Goal: Use online tool/utility: Utilize a website feature to perform a specific function

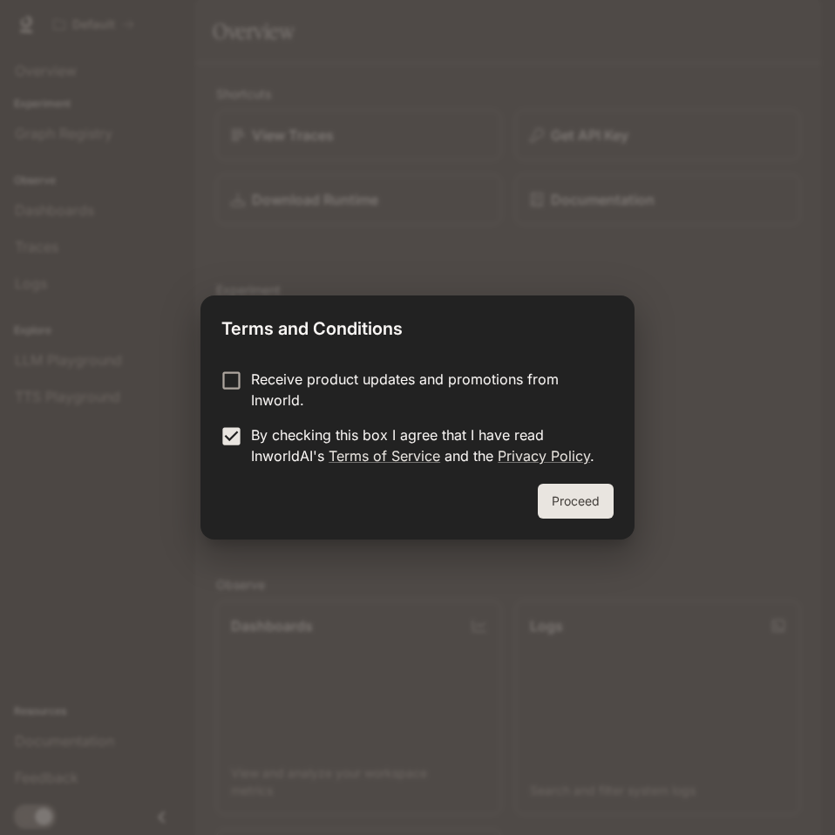
click at [586, 500] on button "Proceed" at bounding box center [576, 501] width 76 height 35
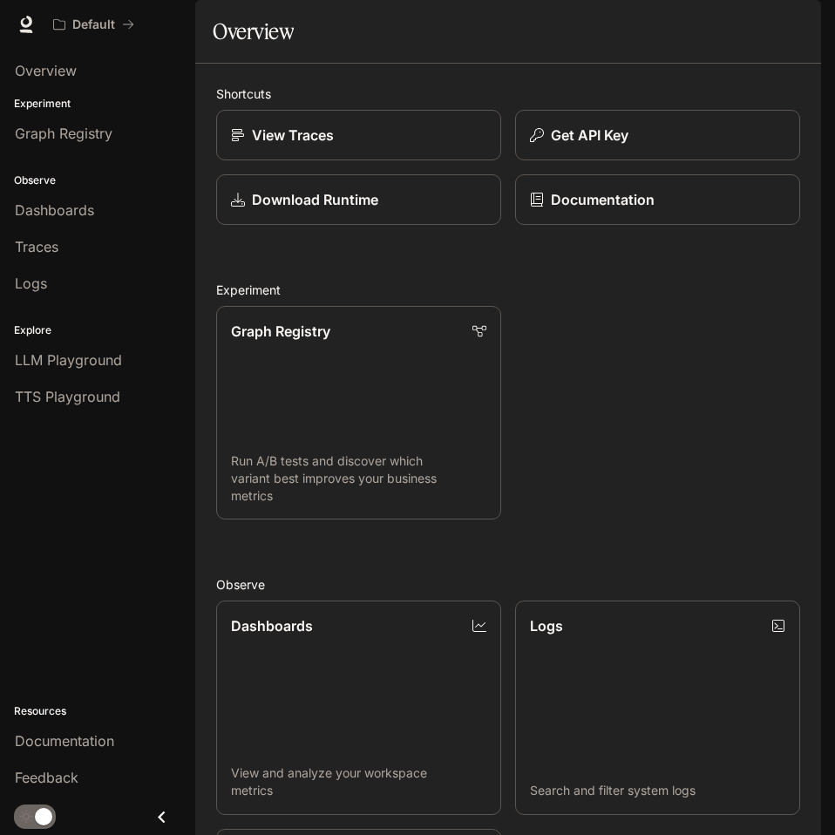
drag, startPoint x: 594, startPoint y: 382, endPoint x: 554, endPoint y: 326, distance: 68.7
click at [554, 326] on div "Shortcuts View Traces Get API Key Download Runtime Documentation Experiment Gra…" at bounding box center [508, 711] width 584 height 1253
drag, startPoint x: 634, startPoint y: 358, endPoint x: 481, endPoint y: 310, distance: 159.9
click at [487, 316] on div "Shortcuts View Traces Get API Key Download Runtime Documentation Experiment Gra…" at bounding box center [508, 711] width 584 height 1253
click at [388, 210] on div "Download Runtime" at bounding box center [359, 199] width 258 height 21
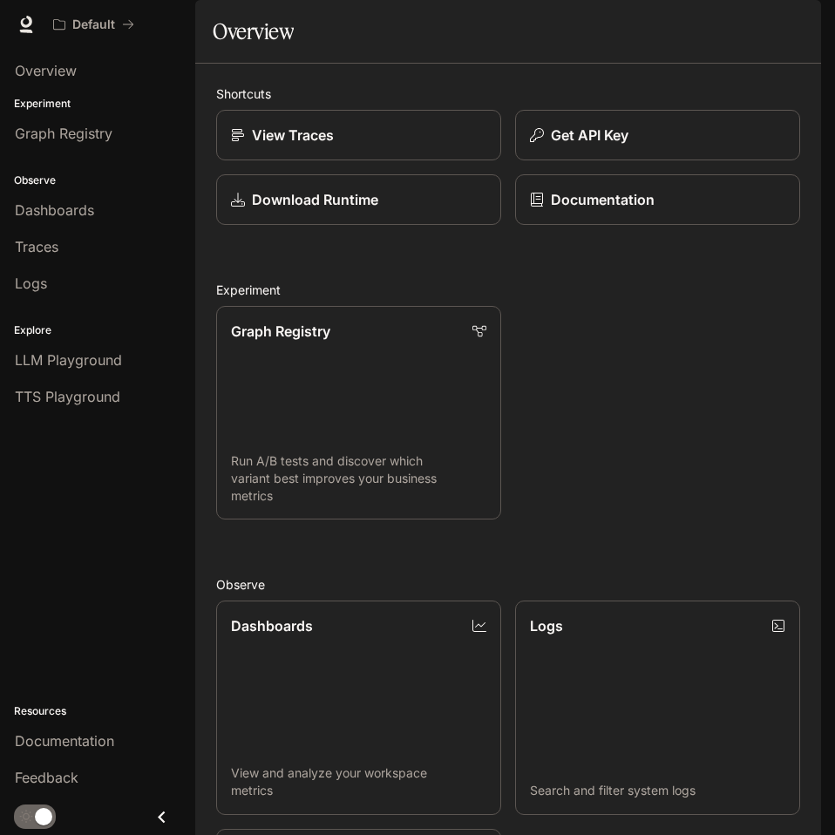
click at [100, 217] on div "Dashboards" at bounding box center [98, 210] width 166 height 21
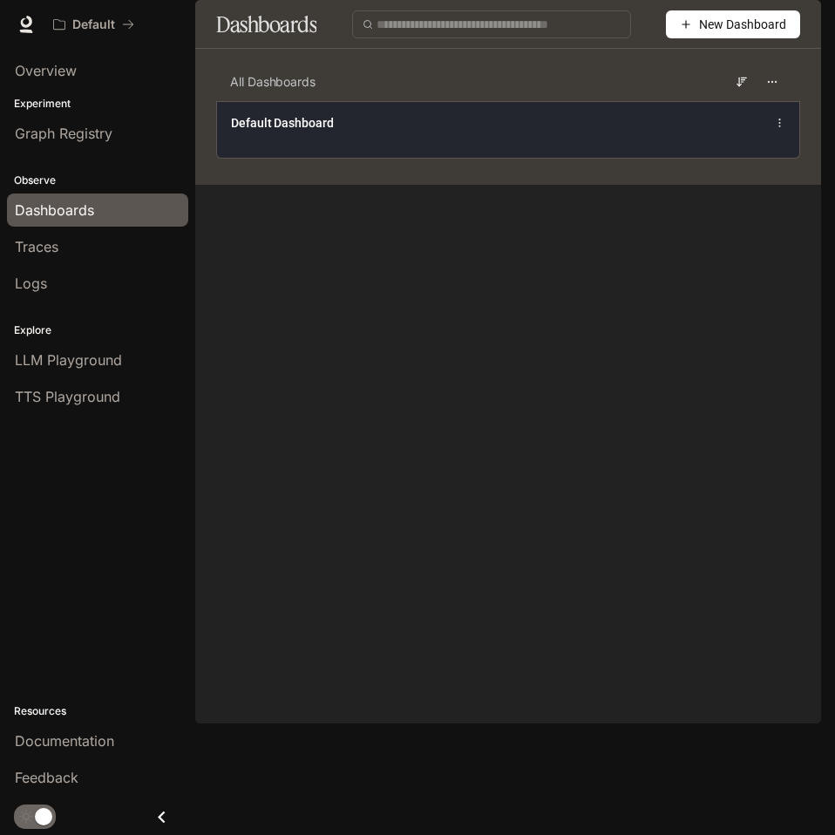
click at [394, 158] on div "Default Dashboard" at bounding box center [508, 129] width 582 height 57
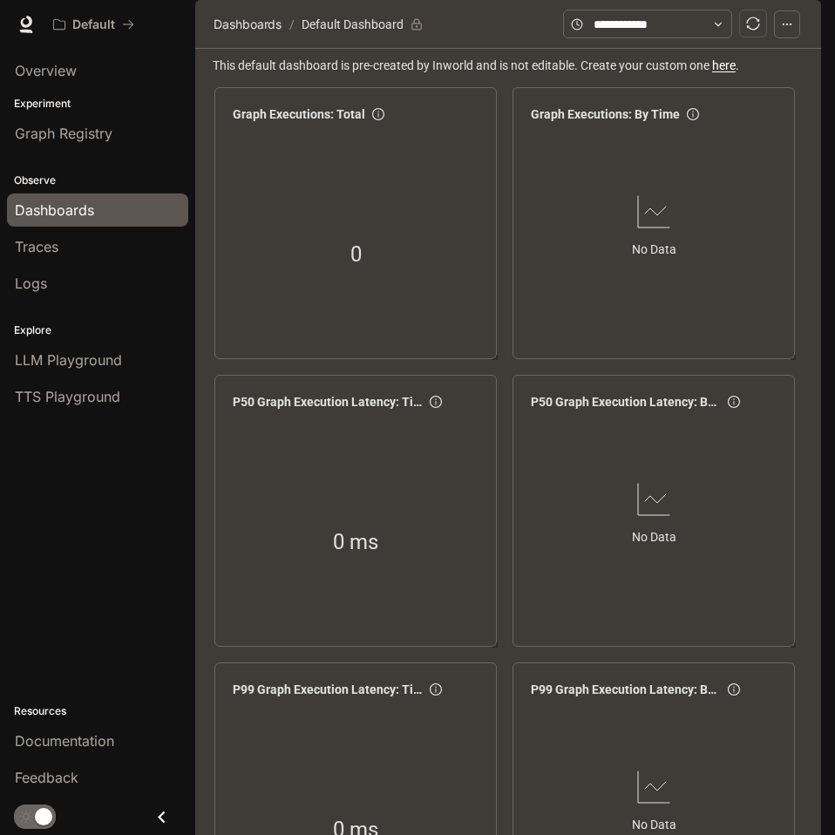
click at [80, 223] on link "Dashboards" at bounding box center [97, 210] width 181 height 33
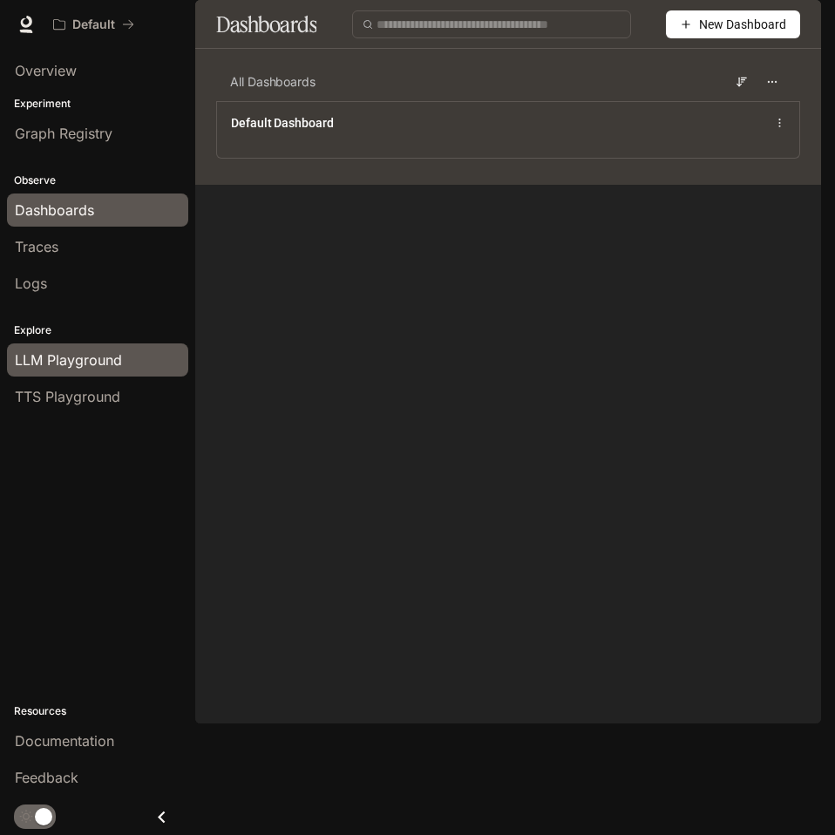
click at [112, 373] on link "LLM Playground" at bounding box center [97, 360] width 181 height 33
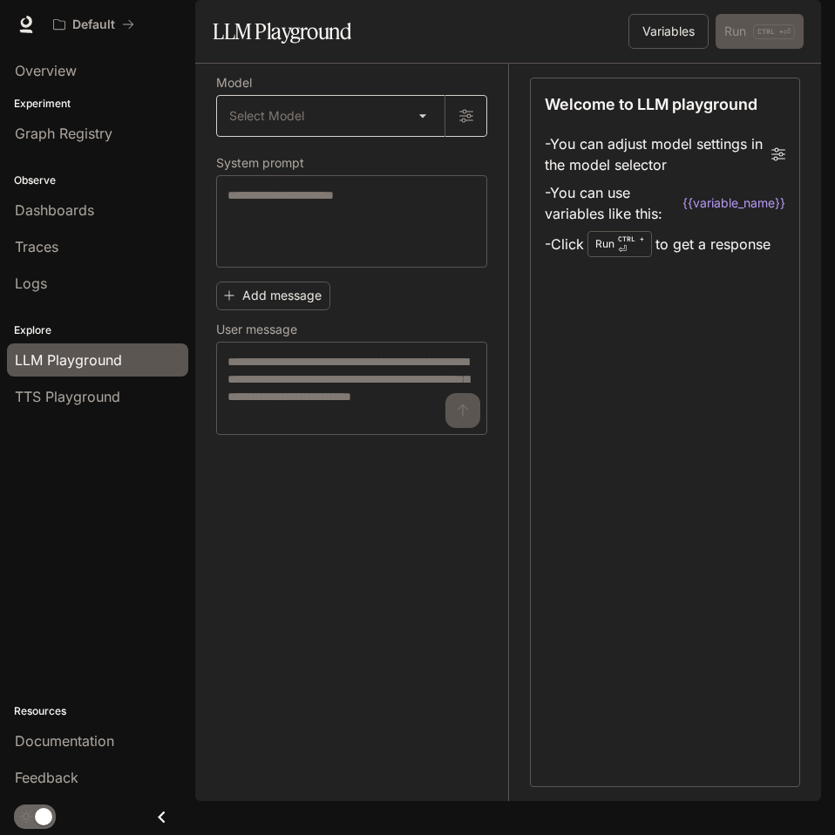
click at [397, 171] on body "Skip to main content Default Documentation Documentation Portal Overview Experi…" at bounding box center [417, 417] width 835 height 835
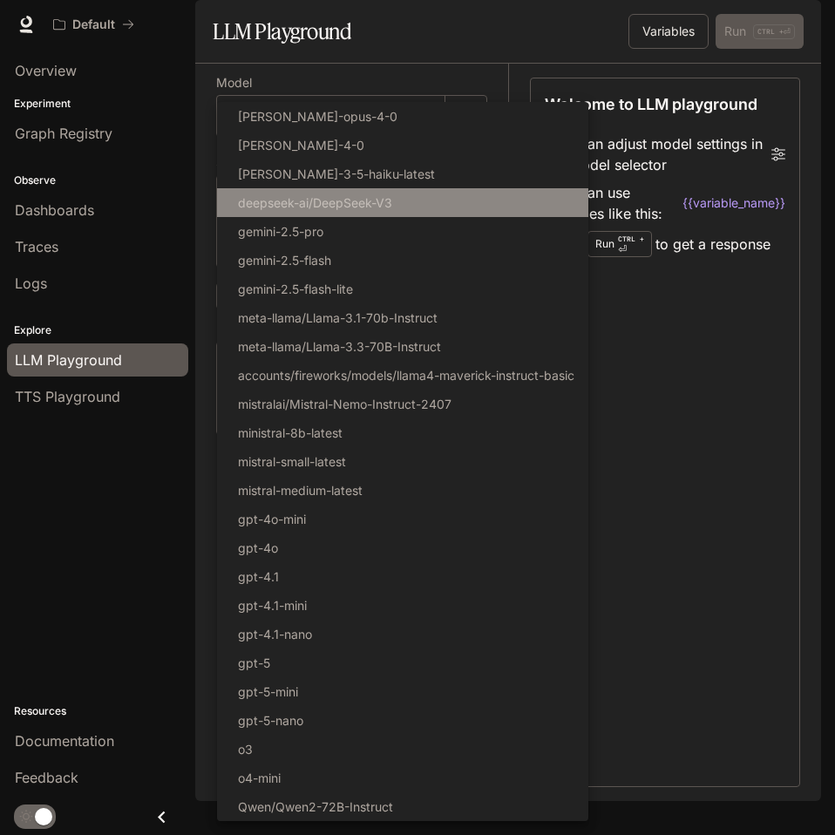
click at [392, 200] on p "deepseek-ai/DeepSeek-V3" at bounding box center [315, 203] width 154 height 18
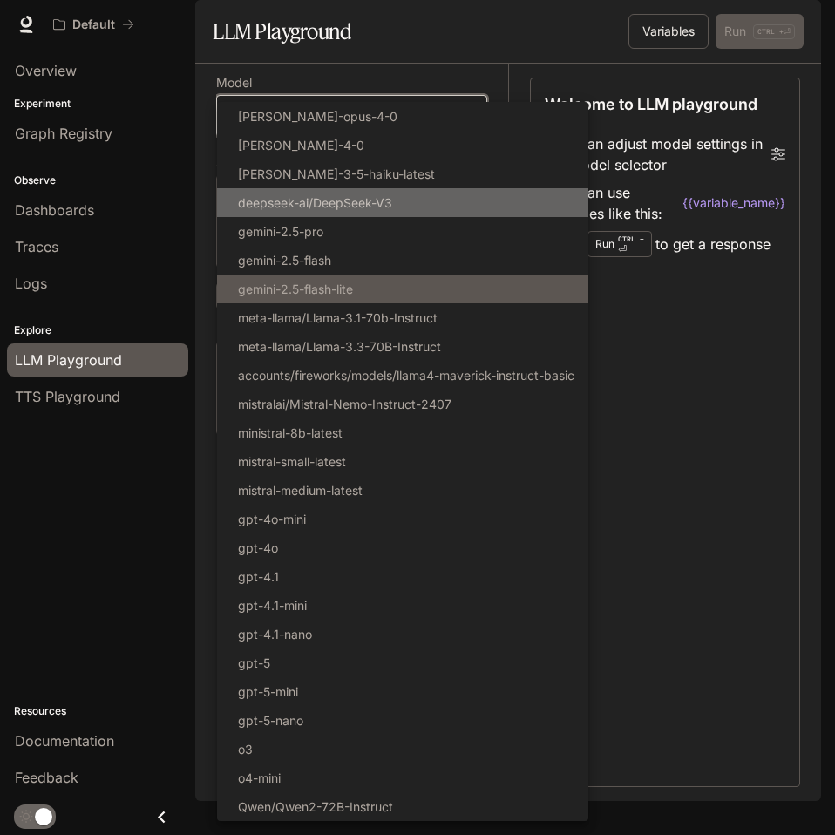
type input "**********"
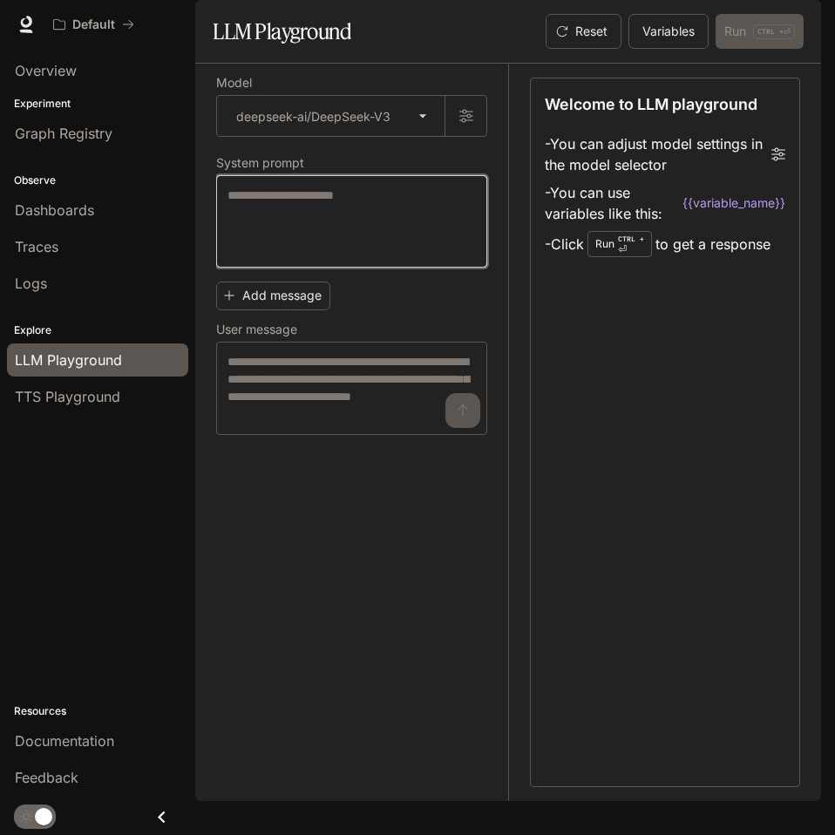
drag, startPoint x: 345, startPoint y: 252, endPoint x: 361, endPoint y: 235, distance: 22.8
click at [345, 251] on textarea at bounding box center [352, 222] width 248 height 70
type textarea "*****"
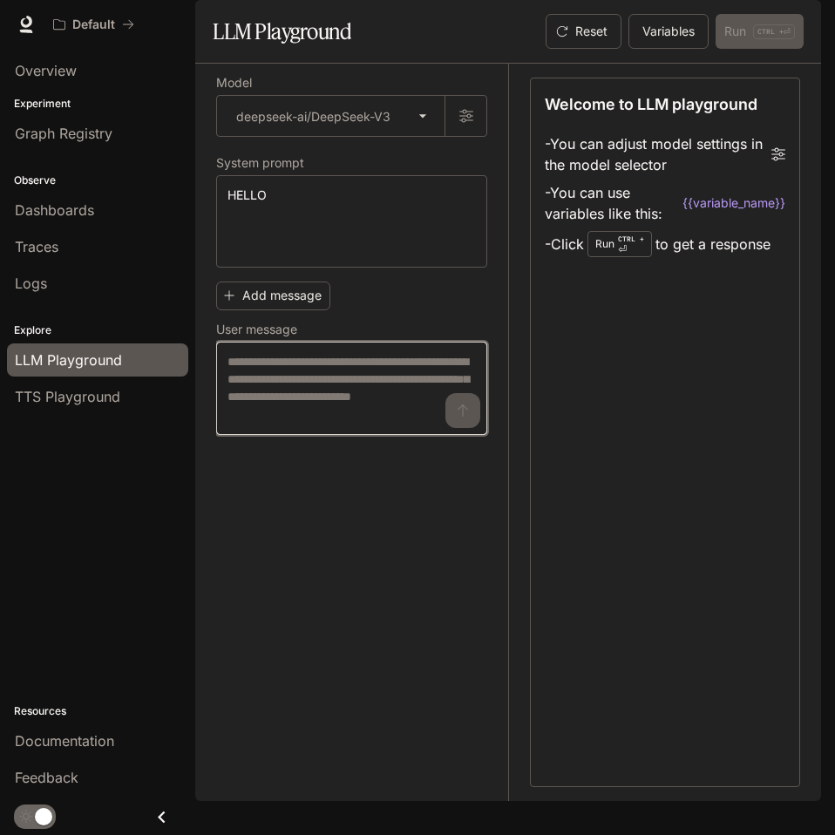
click at [337, 424] on textarea at bounding box center [352, 388] width 248 height 71
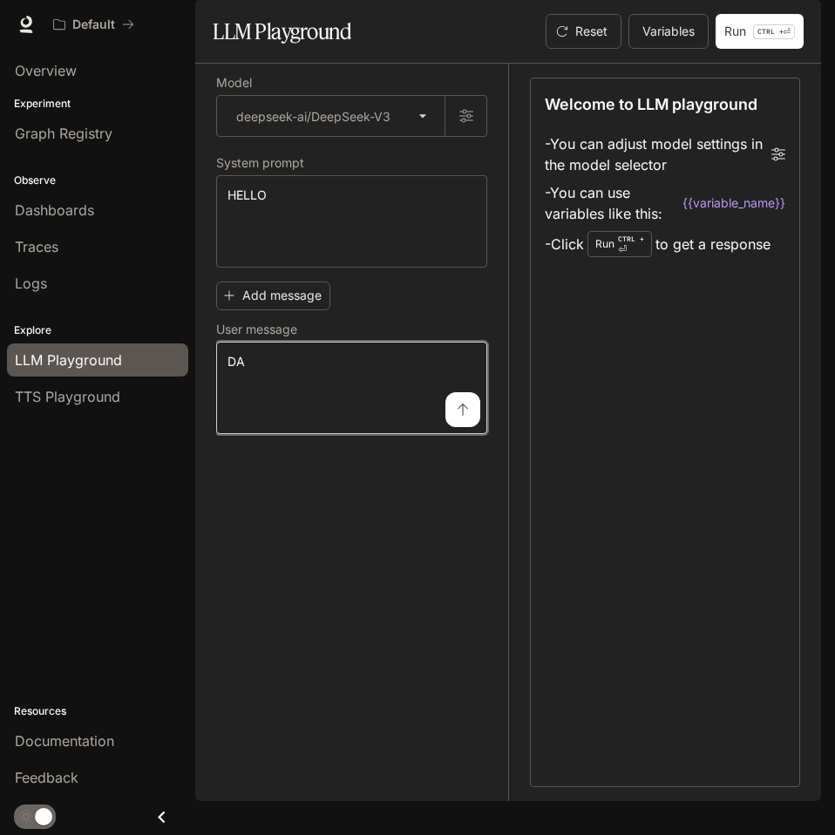
type textarea "*"
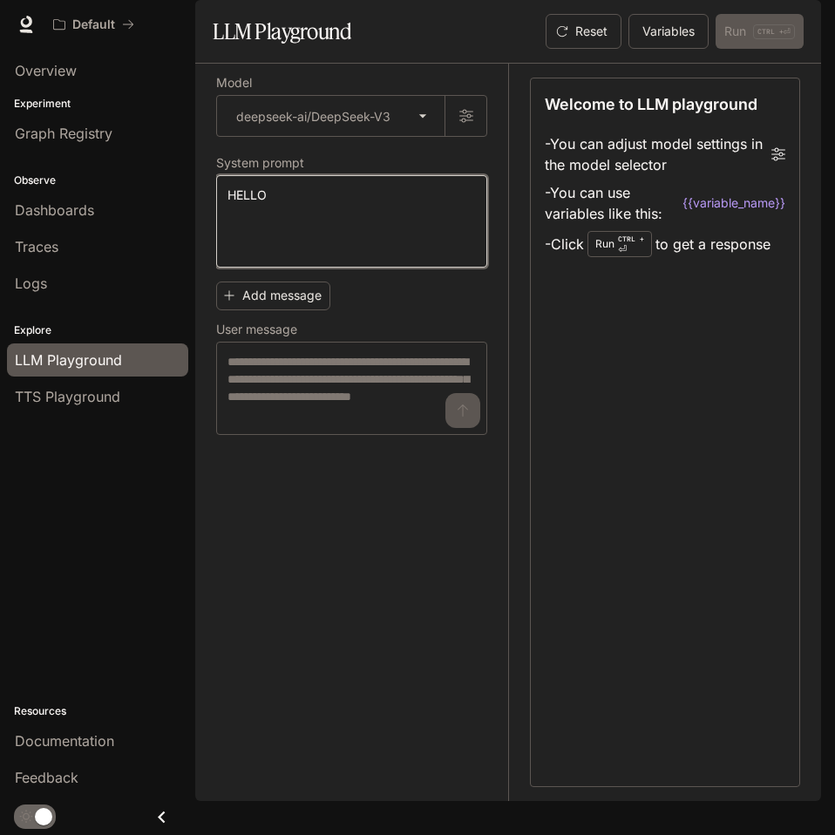
drag, startPoint x: 365, startPoint y: 270, endPoint x: 152, endPoint y: 177, distance: 233.1
click at [195, 183] on main "**********" at bounding box center [508, 400] width 626 height 801
click at [396, 349] on div "Add message User message * ​" at bounding box center [351, 355] width 271 height 160
drag, startPoint x: 103, startPoint y: 650, endPoint x: 106, endPoint y: 623, distance: 28.1
drag, startPoint x: 106, startPoint y: 623, endPoint x: 102, endPoint y: 522, distance: 100.4
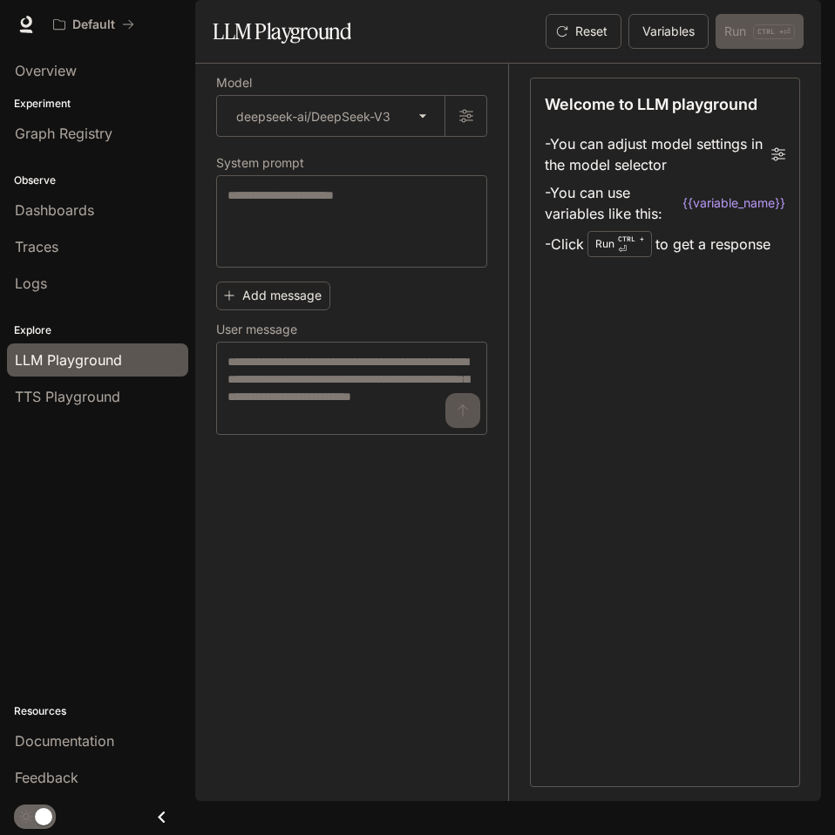
click at [102, 522] on div "Overview Experiment Graph Registry Observe Dashboards Traces Logs Explore LLM P…" at bounding box center [97, 442] width 195 height 786
